Goal: Transaction & Acquisition: Download file/media

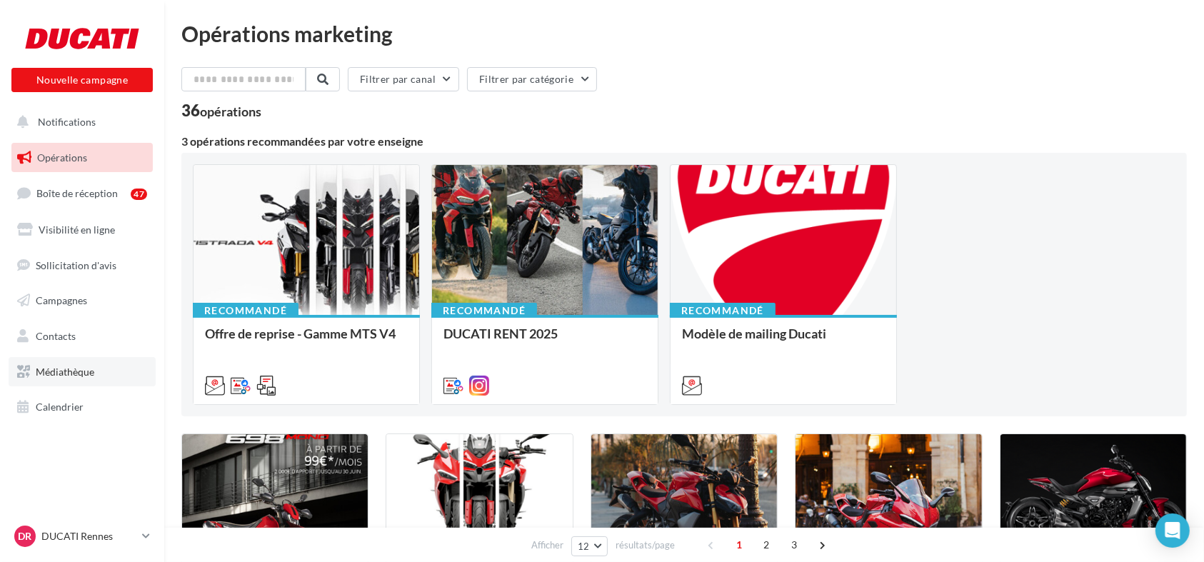
click at [71, 371] on span "Médiathèque" at bounding box center [65, 372] width 59 height 12
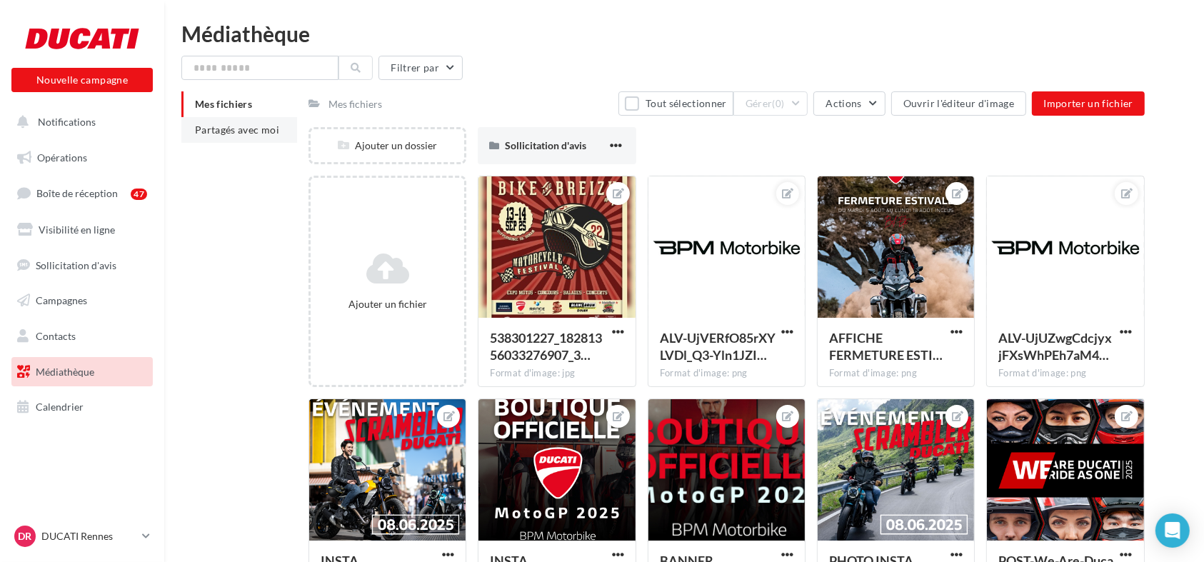
click at [235, 129] on span "Partagés avec moi" at bounding box center [237, 130] width 84 height 12
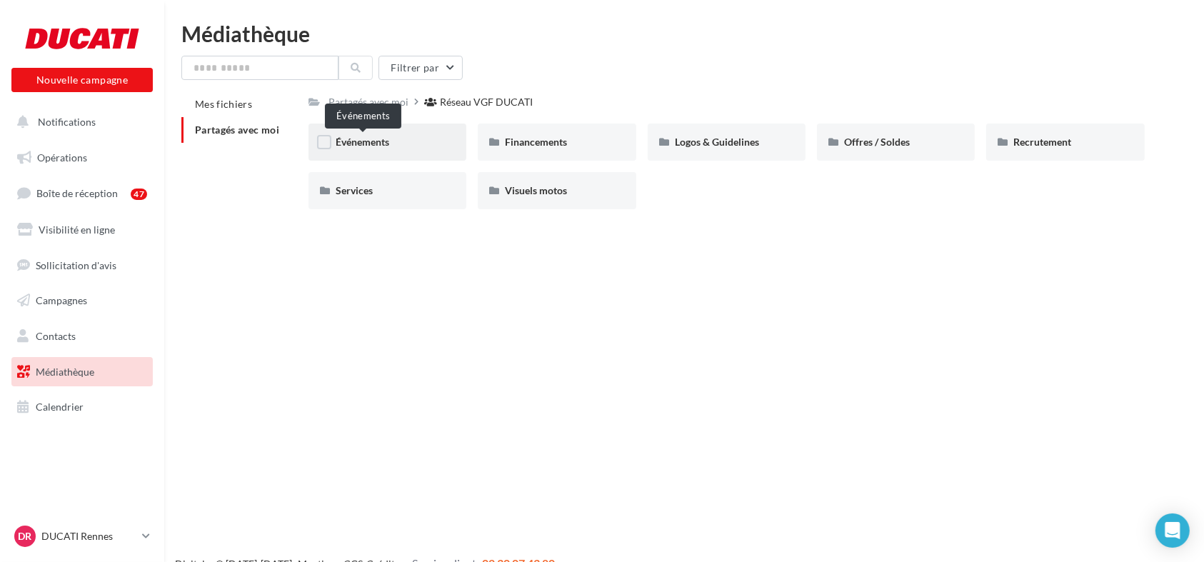
click at [377, 146] on span "Événements" at bounding box center [363, 142] width 54 height 12
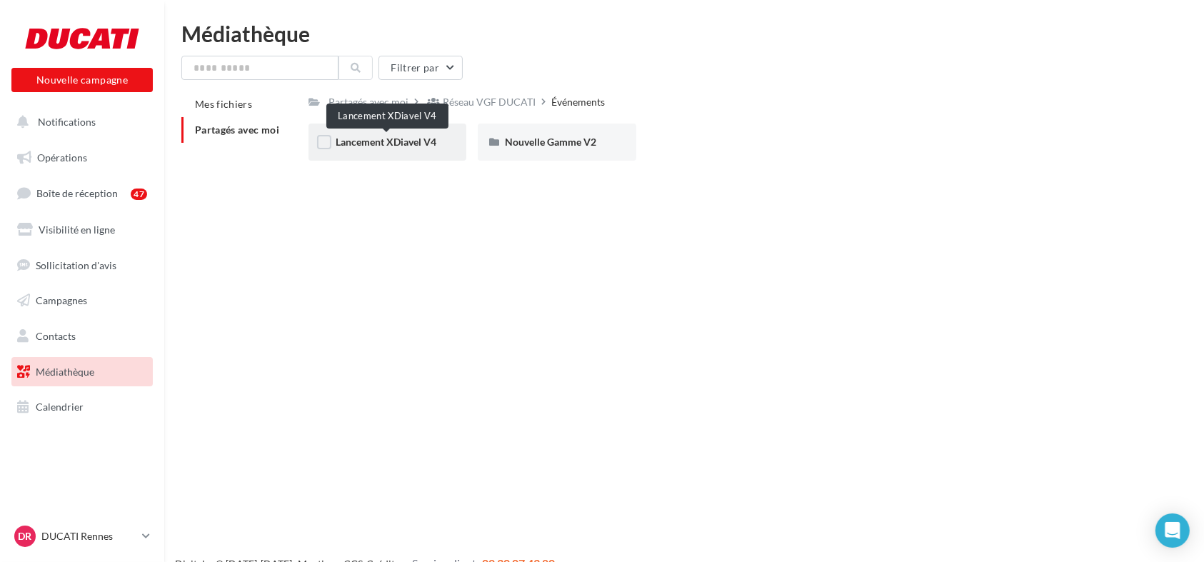
click at [407, 136] on span "Lancement XDiavel V4" at bounding box center [386, 142] width 101 height 12
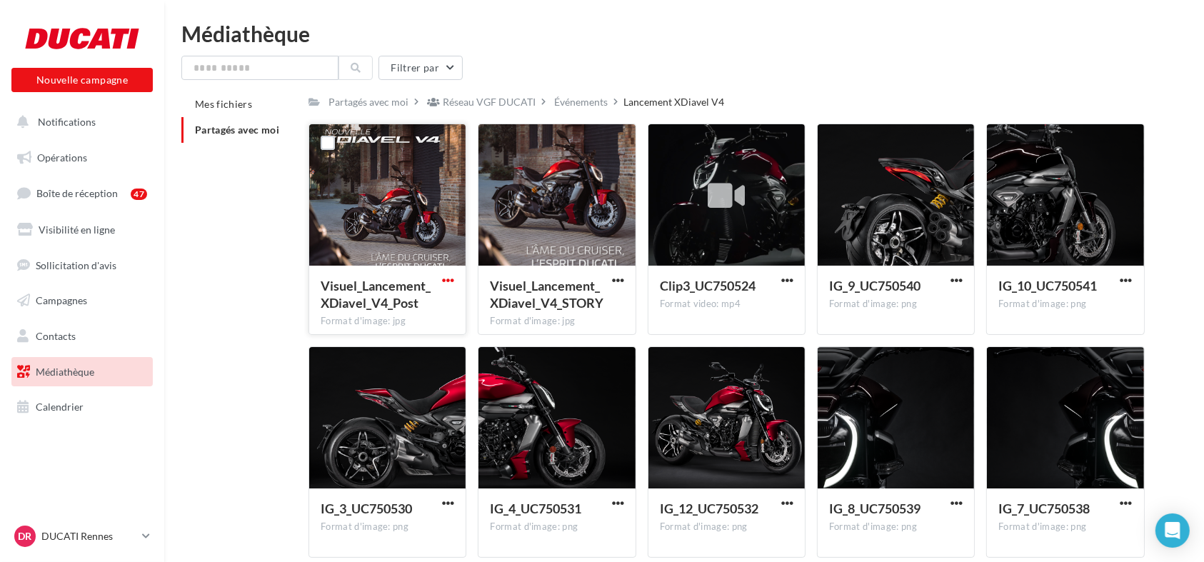
click at [443, 277] on span "button" at bounding box center [448, 280] width 12 height 12
click at [368, 310] on button "Télécharger" at bounding box center [385, 308] width 143 height 37
click at [620, 280] on span "button" at bounding box center [618, 280] width 12 height 12
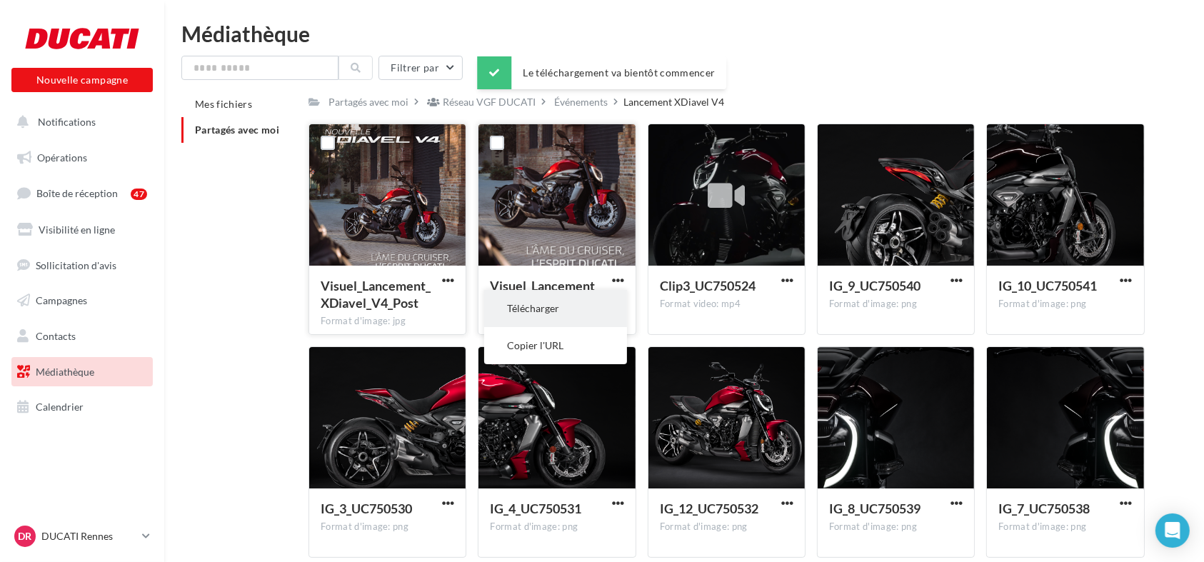
click at [590, 311] on button "Télécharger" at bounding box center [555, 308] width 143 height 37
click at [714, 16] on html "Nouvelle campagne Nouvelle campagne Notifications Opérations Boîte de réception…" at bounding box center [602, 281] width 1204 height 562
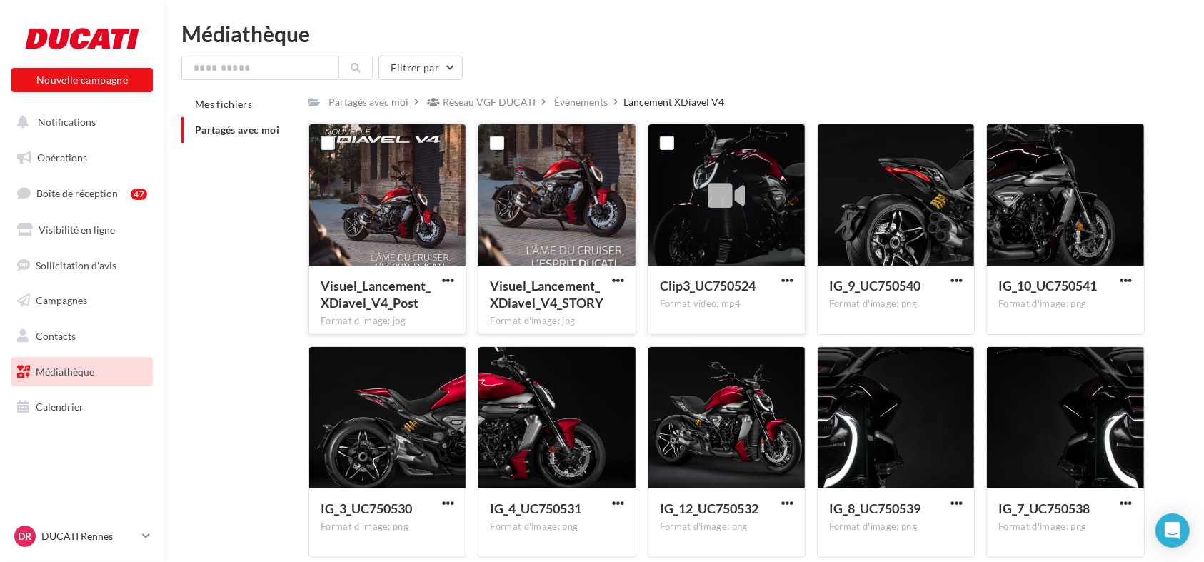
click at [794, 281] on button "button" at bounding box center [787, 281] width 18 height 14
click at [747, 311] on button "Télécharger" at bounding box center [724, 308] width 143 height 37
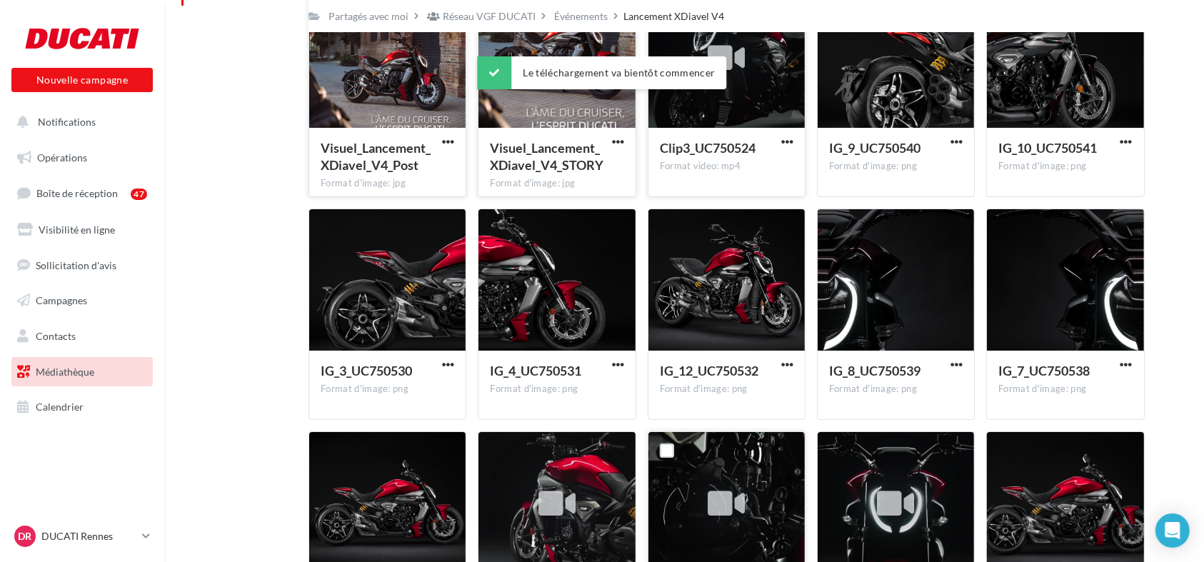
scroll to position [317, 0]
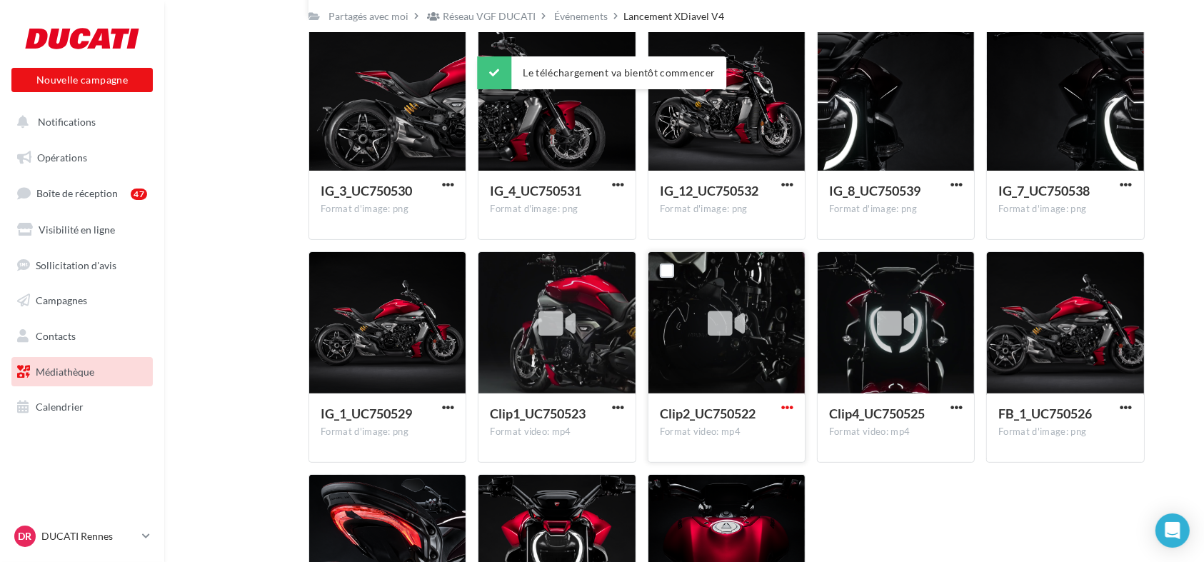
click at [788, 406] on span "button" at bounding box center [787, 407] width 12 height 12
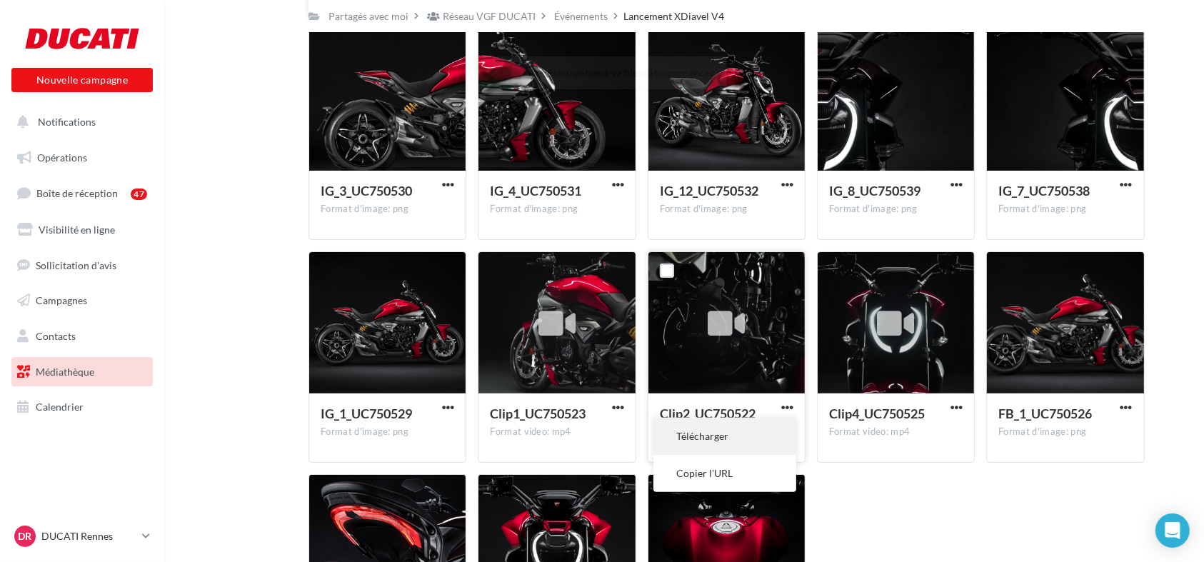
drag, startPoint x: 725, startPoint y: 438, endPoint x: 733, endPoint y: 436, distance: 8.8
click at [725, 438] on button "Télécharger" at bounding box center [724, 436] width 143 height 37
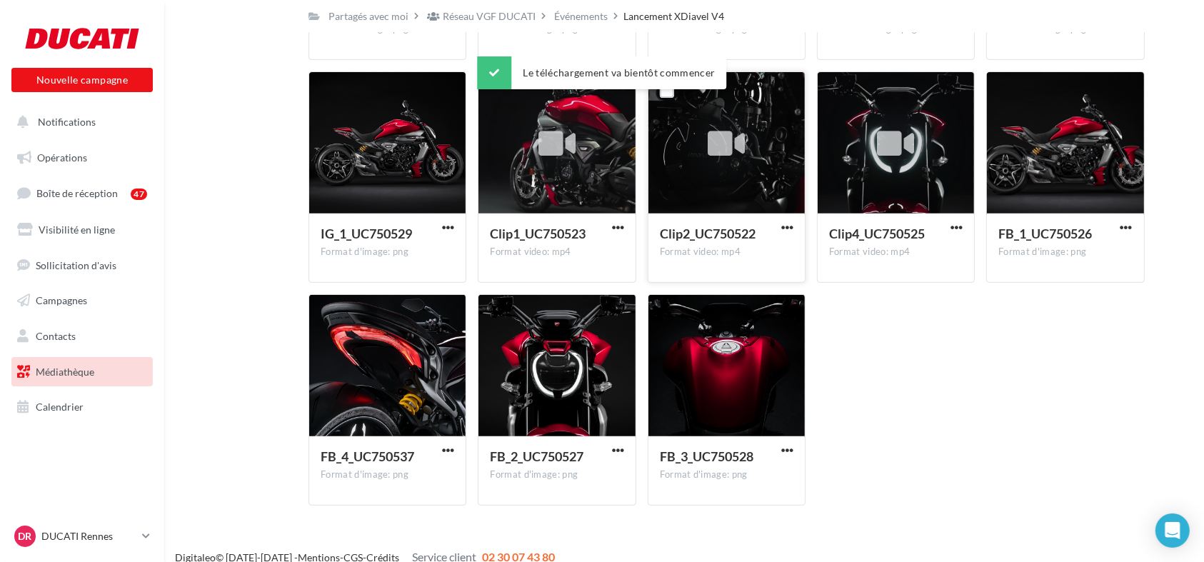
scroll to position [513, 0]
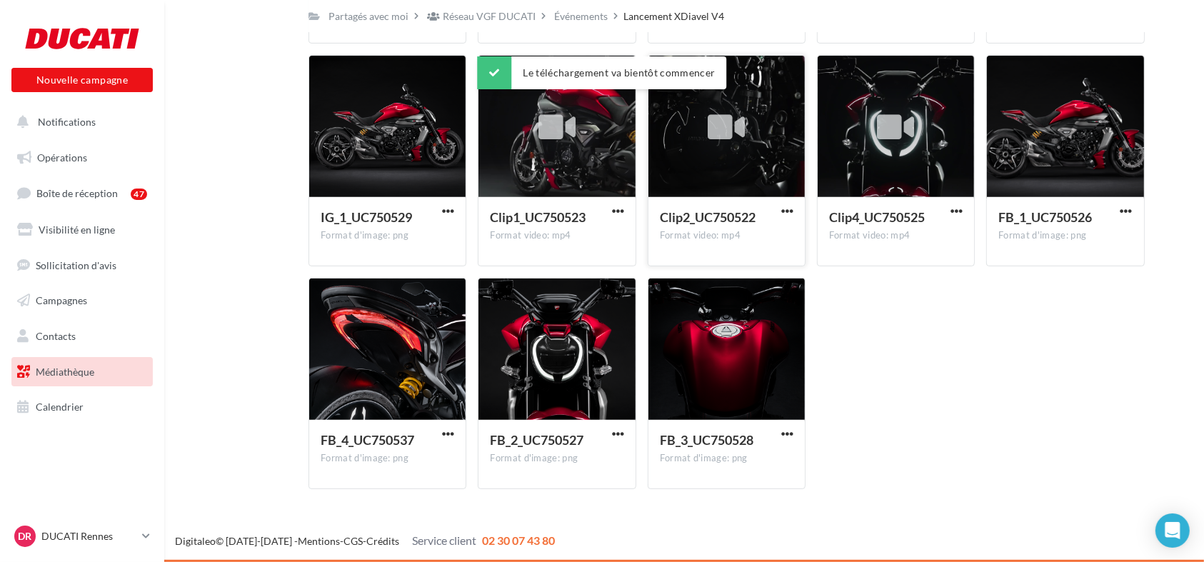
click at [745, 246] on div "Clip2_UC750522 Format video: mp4" at bounding box center [727, 230] width 134 height 44
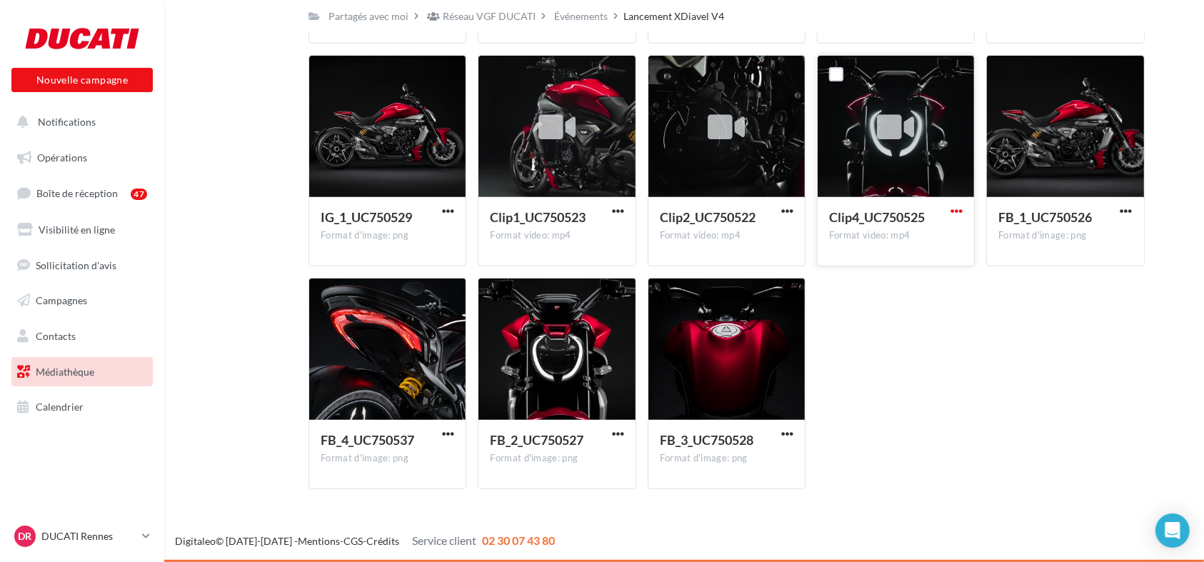
click at [953, 211] on span "button" at bounding box center [956, 211] width 12 height 12
click at [894, 244] on button "Télécharger" at bounding box center [894, 239] width 143 height 37
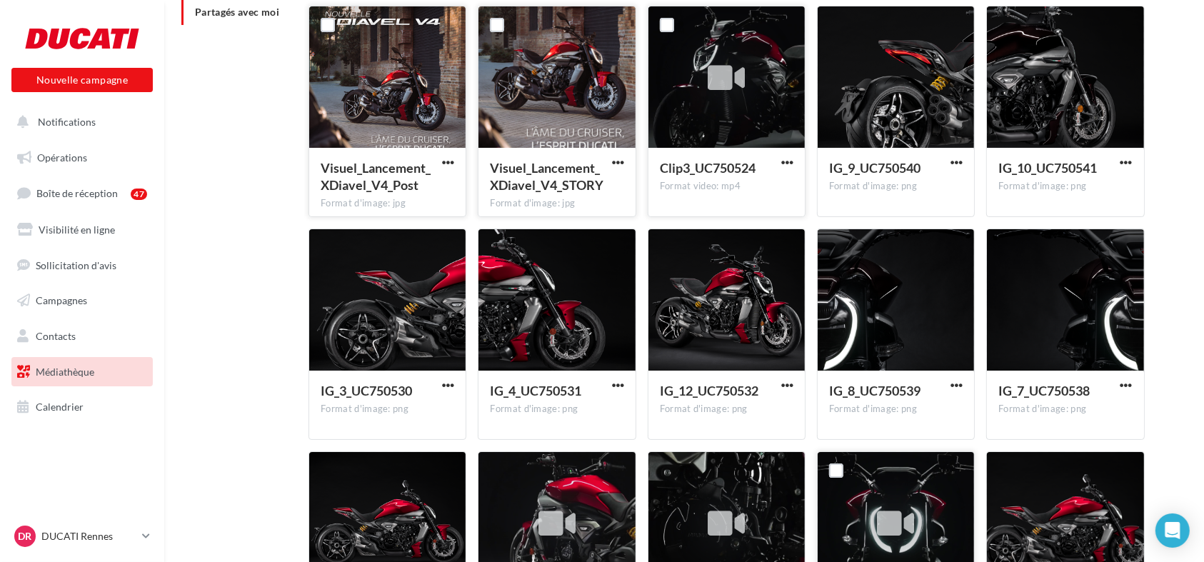
scroll to position [0, 0]
